Goal: Find specific page/section: Find specific page/section

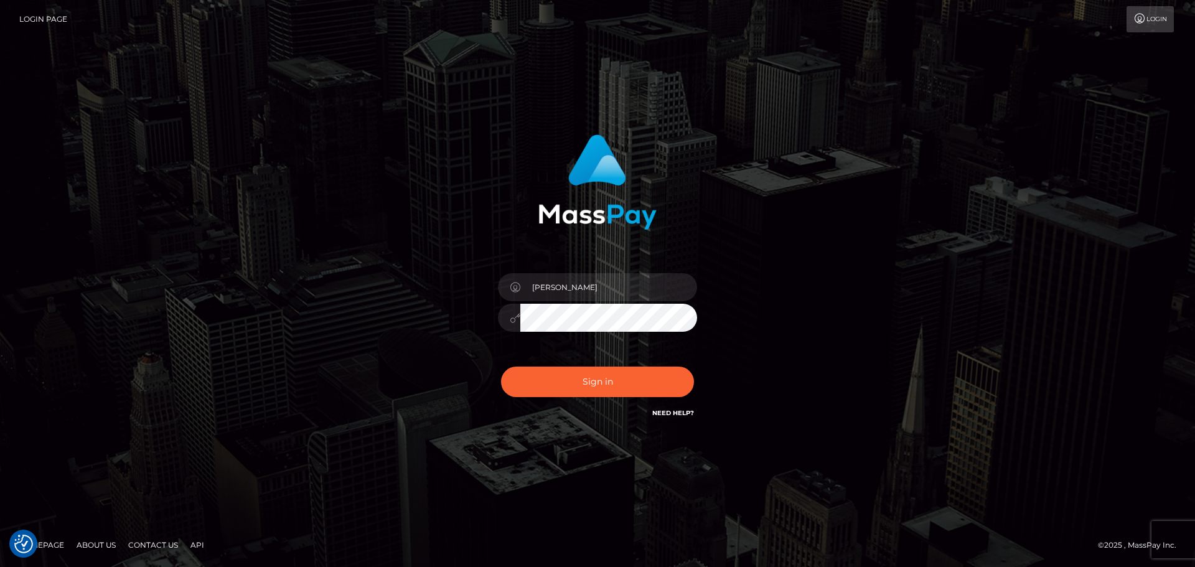
click at [588, 387] on button "Sign in" at bounding box center [597, 381] width 193 height 30
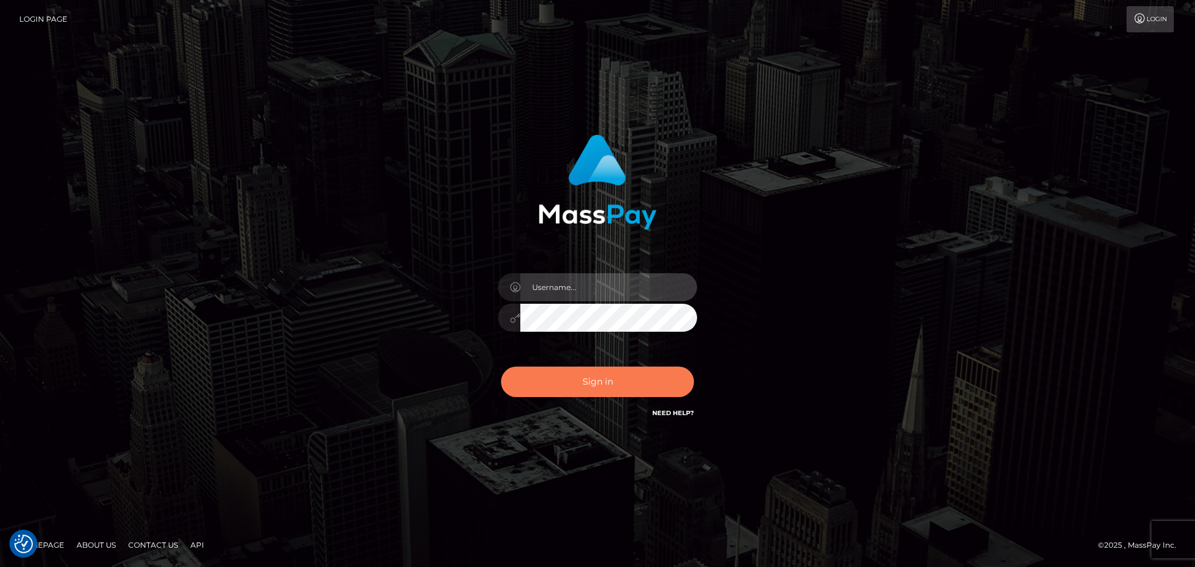
type input "[PERSON_NAME]"
click at [599, 384] on button "Sign in" at bounding box center [597, 381] width 193 height 30
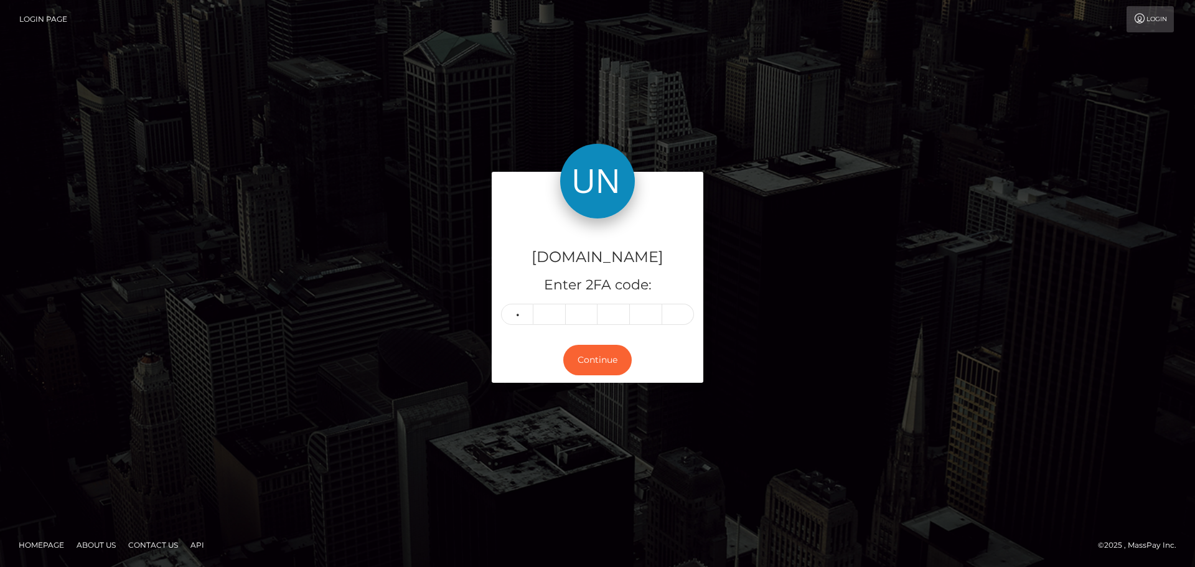
type input "1"
type input "0"
type input "2"
type input "9"
type input "0"
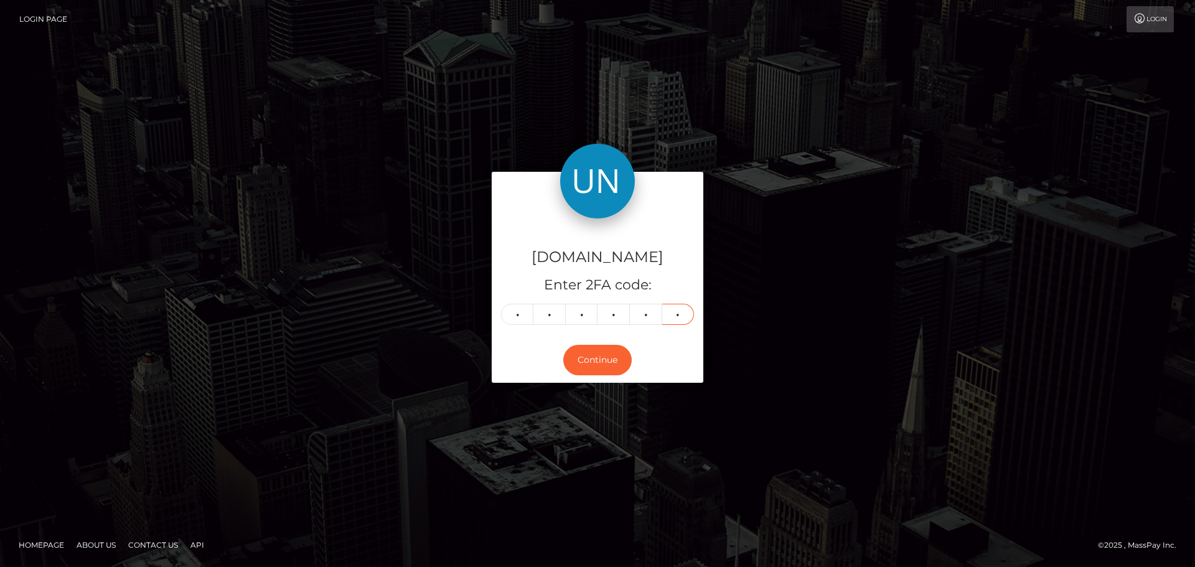
type input "0"
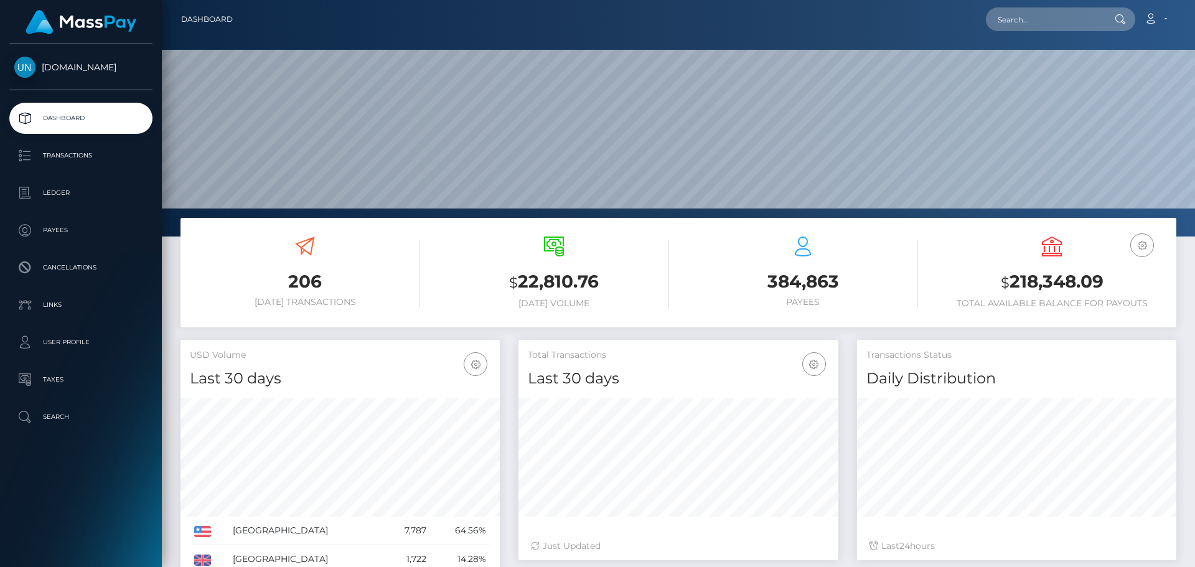
scroll to position [221, 320]
click at [1020, 9] on input "text" at bounding box center [1044, 19] width 117 height 24
paste input "stankybooty169@gmail.com"
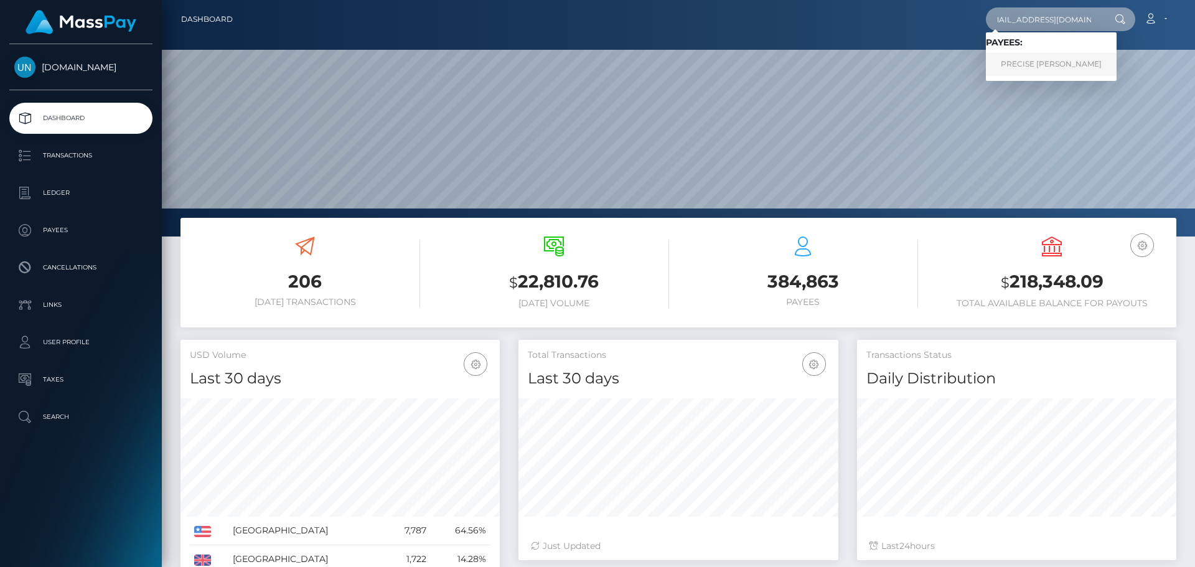
type input "stankybooty169@gmail.com"
click at [1025, 60] on link "PRECISE MARKELL OLIVAREZ" at bounding box center [1051, 64] width 131 height 23
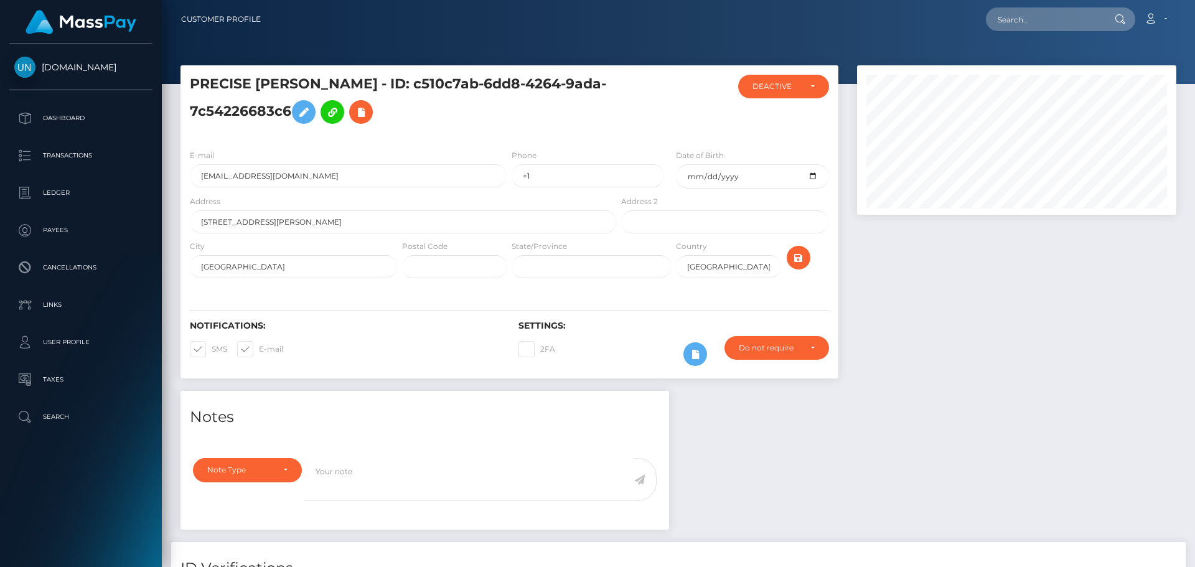
scroll to position [149, 320]
click at [1058, 13] on input "text" at bounding box center [1044, 19] width 117 height 24
paste input "[EMAIL_ADDRESS][DOMAIN_NAME]"
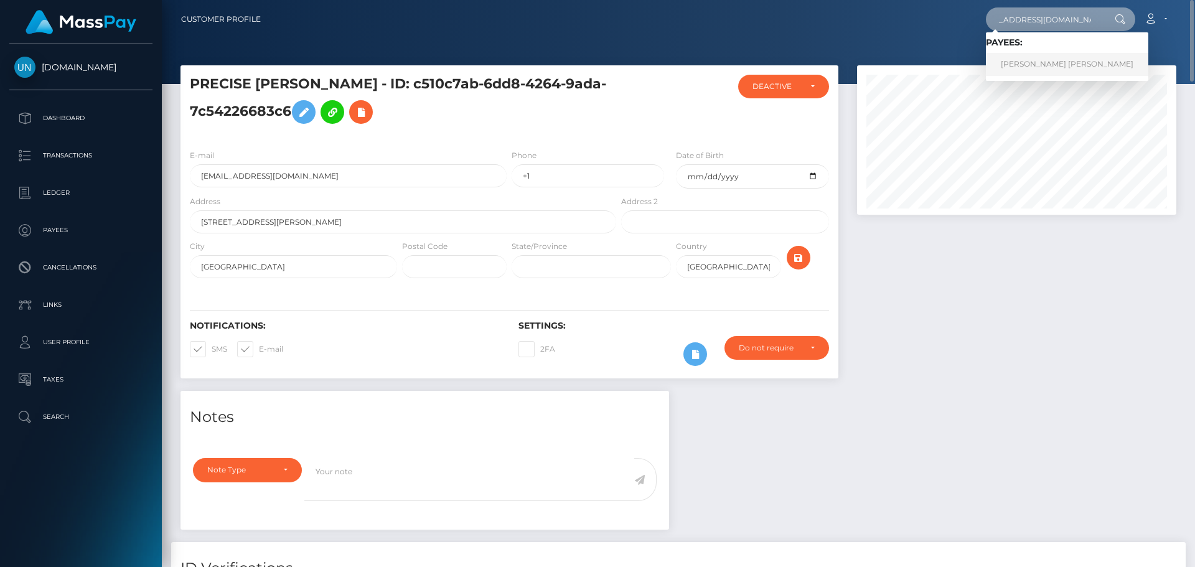
type input "ariana1997agui.con@gmail.com"
click at [1109, 61] on link "EDWIN ADALBERTO OCHOA AGUILAR" at bounding box center [1067, 64] width 162 height 23
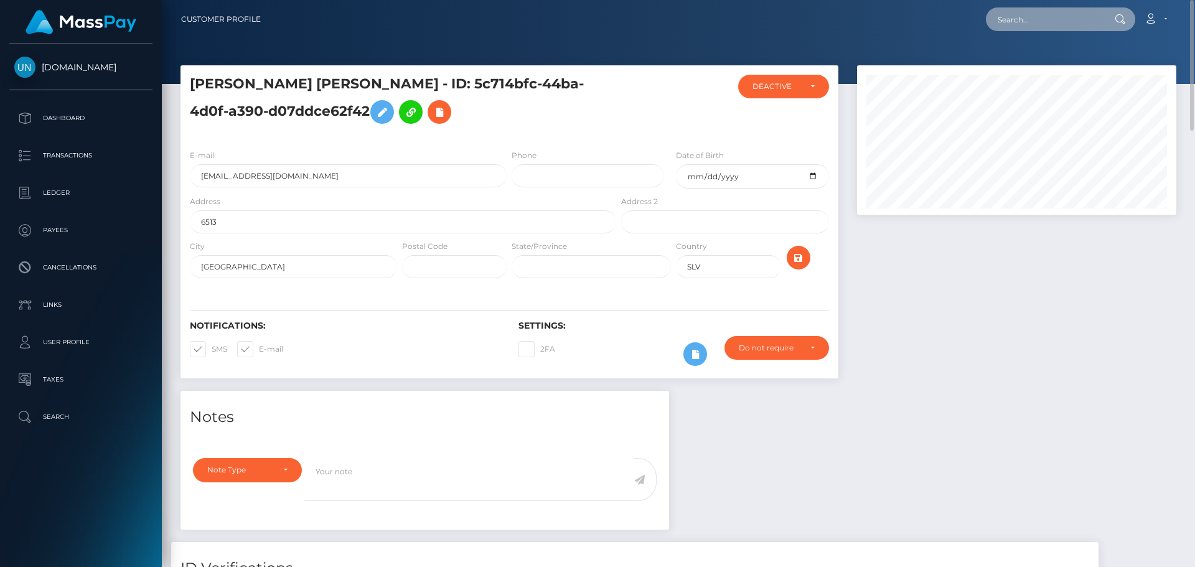
click at [1070, 30] on input "text" at bounding box center [1044, 19] width 117 height 24
paste input "villanuevanatalia23@icloud.com"
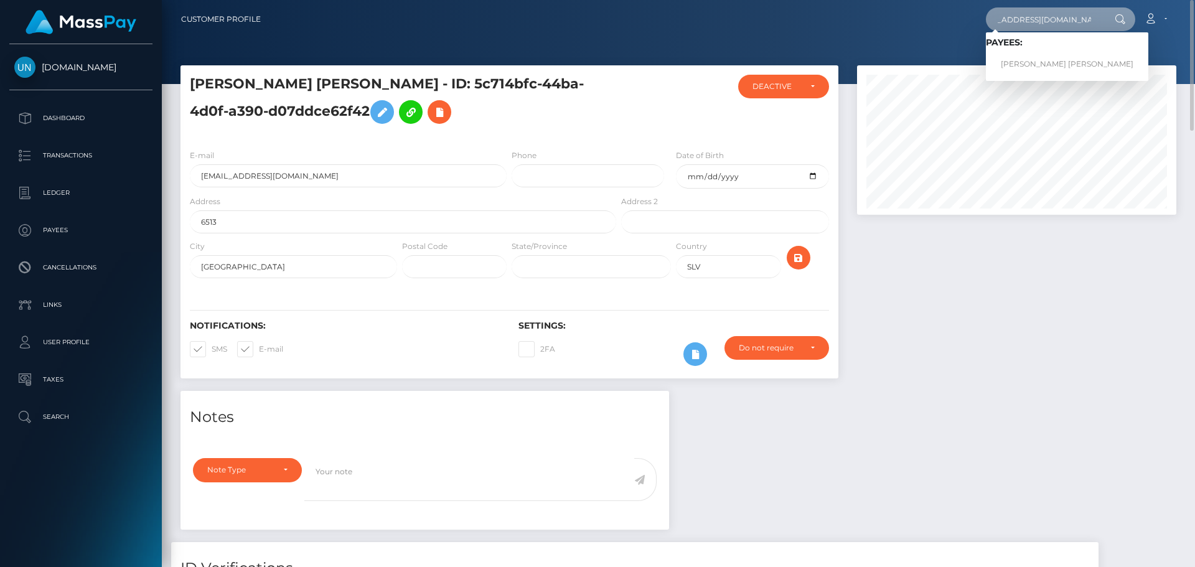
type input "villanuevanatalia23@icloud.com"
drag, startPoint x: 1055, startPoint y: 60, endPoint x: 1030, endPoint y: 72, distance: 28.4
click at [1055, 60] on link "MARIA NATALIA VILLANUEVA AREVALO" at bounding box center [1067, 64] width 162 height 23
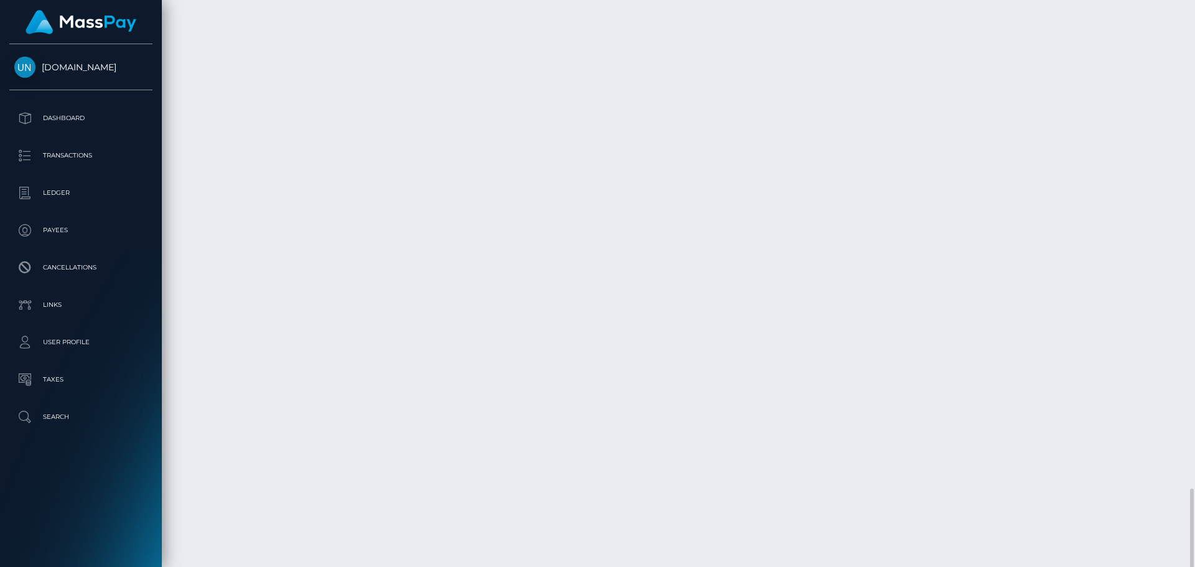
scroll to position [1918, 0]
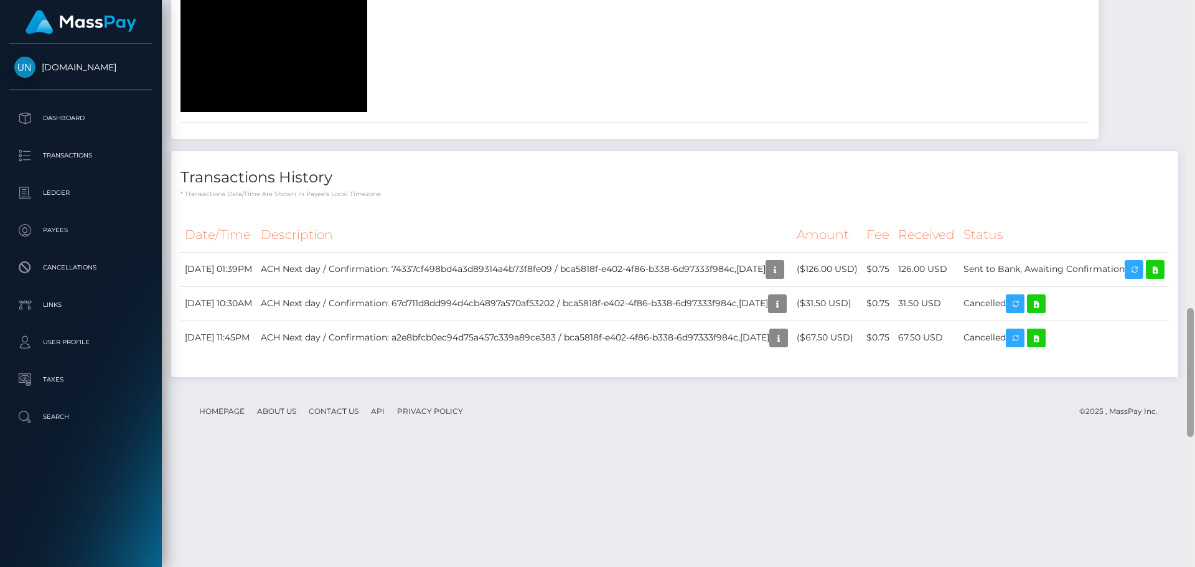
click at [1194, 9] on div at bounding box center [1189, 283] width 9 height 567
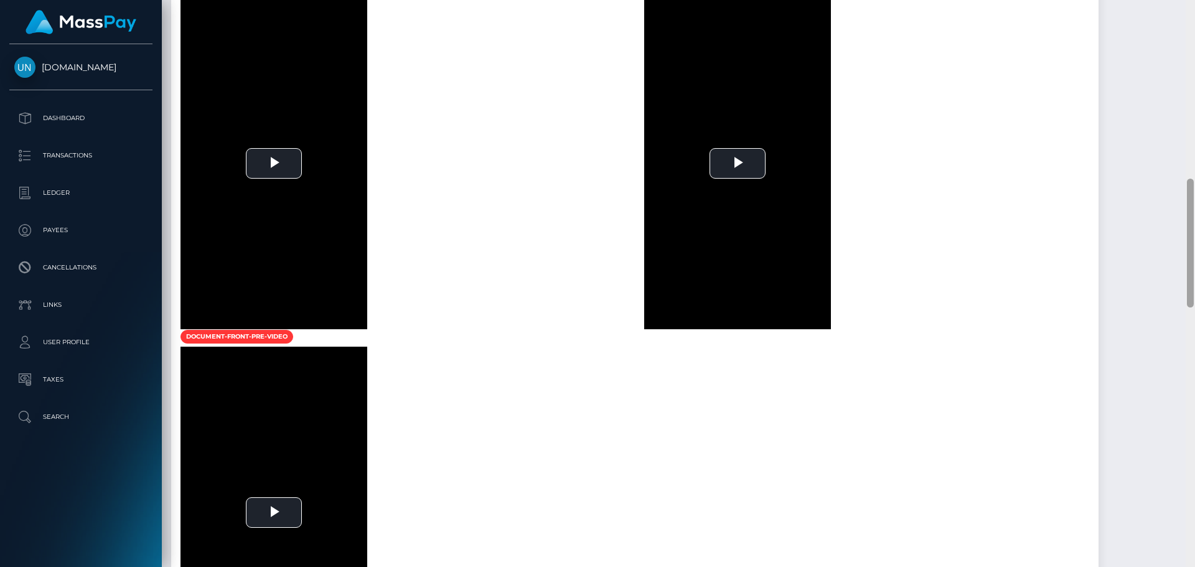
click at [1194, 9] on div at bounding box center [1189, 283] width 9 height 567
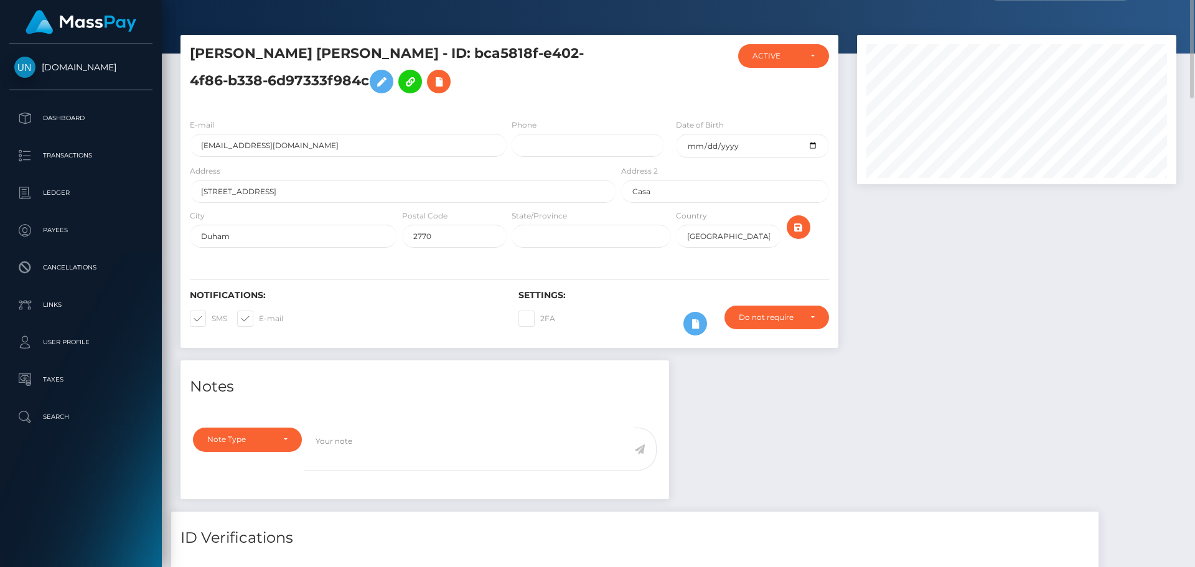
scroll to position [0, 0]
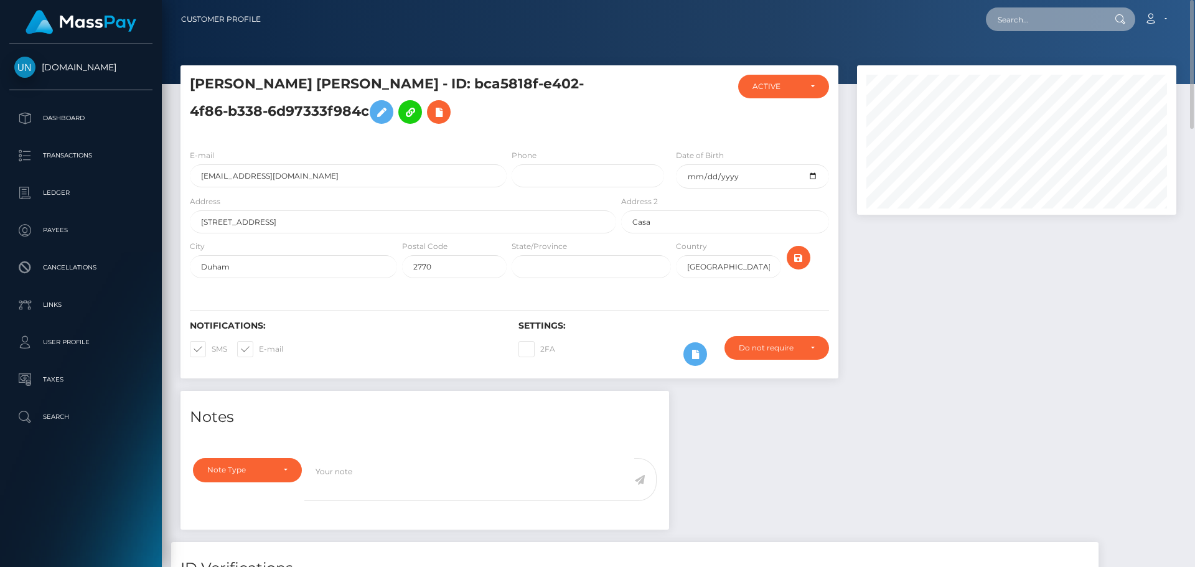
click at [1007, 28] on input "text" at bounding box center [1044, 19] width 117 height 24
paste input "byamilet96@gmail.com"
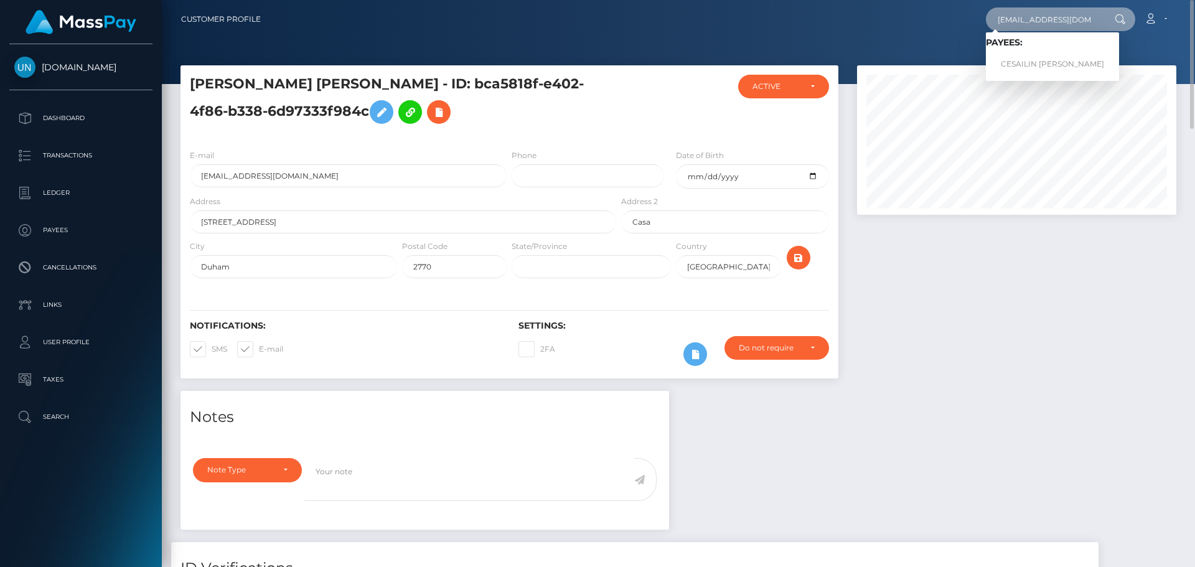
type input "byamilet96@gmail.com"
click at [1017, 59] on link "CESAILIN YAMILET MEJIA BAEZ" at bounding box center [1052, 64] width 133 height 23
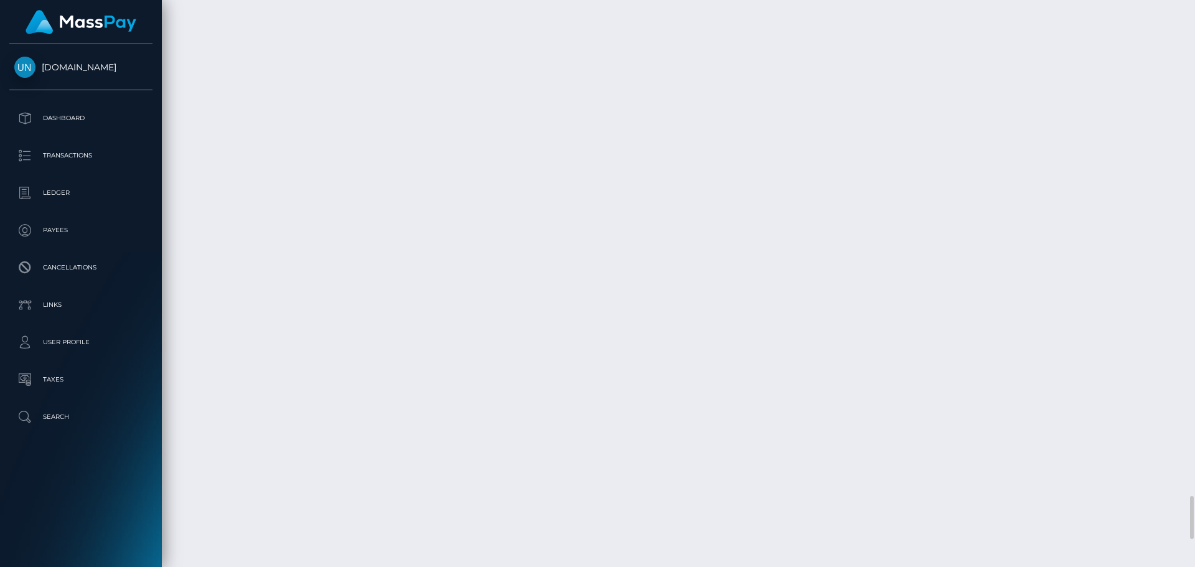
scroll to position [6657, 0]
